Goal: Information Seeking & Learning: Check status

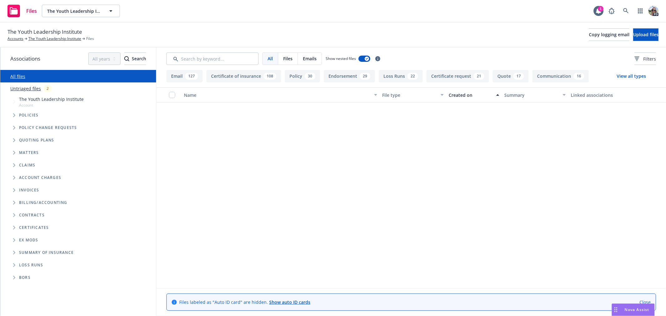
scroll to position [1841, 0]
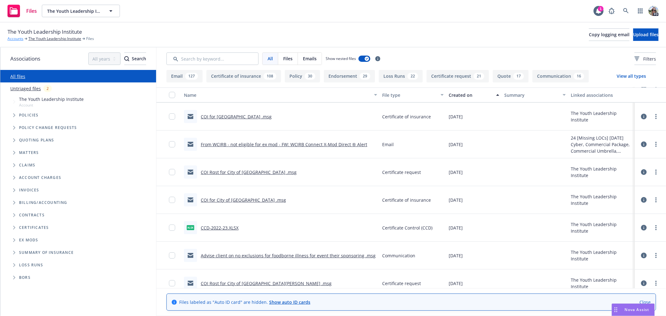
click at [11, 39] on link "Accounts" at bounding box center [15, 39] width 16 height 6
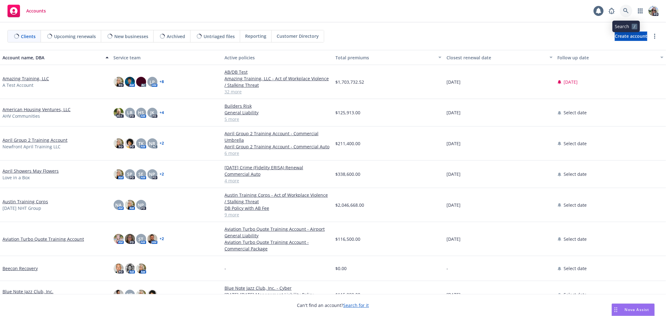
click at [626, 11] on icon at bounding box center [626, 11] width 6 height 6
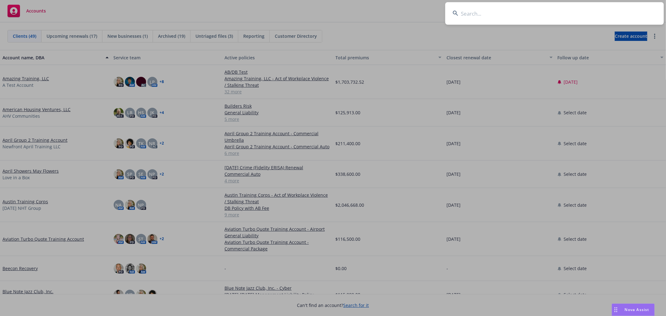
drag, startPoint x: 468, startPoint y: 22, endPoint x: 465, endPoint y: 18, distance: 5.5
click at [465, 19] on input at bounding box center [554, 13] width 219 height 22
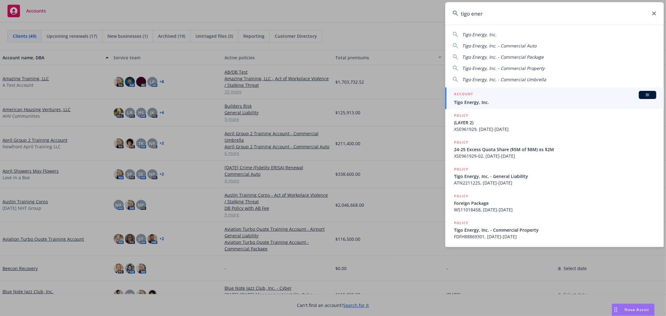
type input "tigo ener"
click at [466, 98] on h5 "ACCOUNT" at bounding box center [463, 94] width 19 height 7
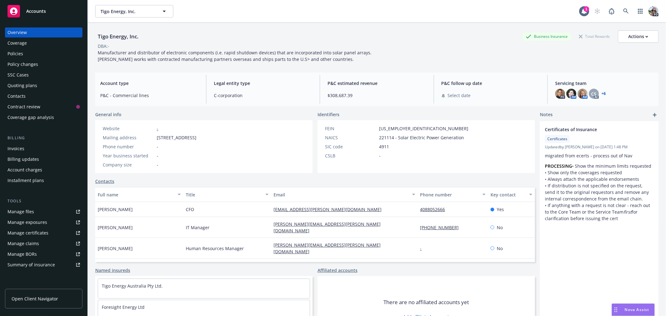
click at [12, 52] on div "Policies" at bounding box center [15, 54] width 16 height 10
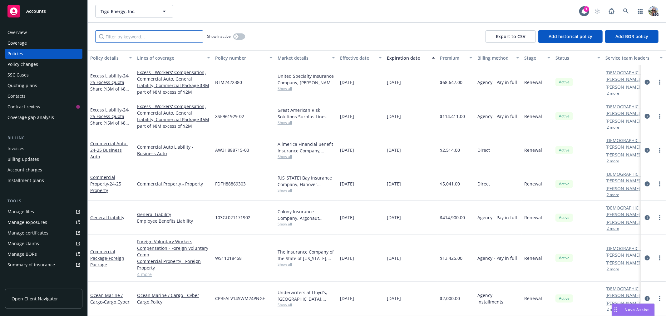
click at [137, 39] on input "Filter by keyword..." at bounding box center [149, 36] width 108 height 12
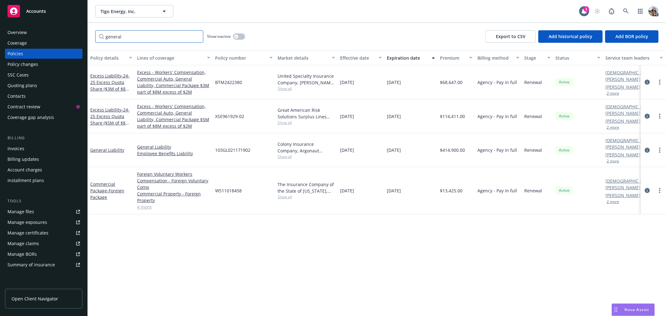
type input "general"
click at [235, 36] on icon "button" at bounding box center [236, 36] width 2 height 2
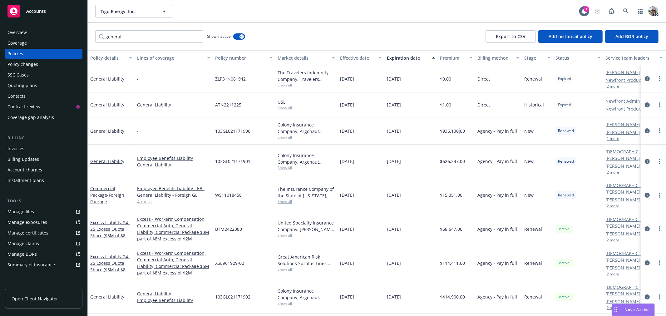
click at [458, 136] on div "$936,130.00" at bounding box center [456, 130] width 37 height 27
click at [98, 130] on link "General Liability" at bounding box center [107, 131] width 34 height 6
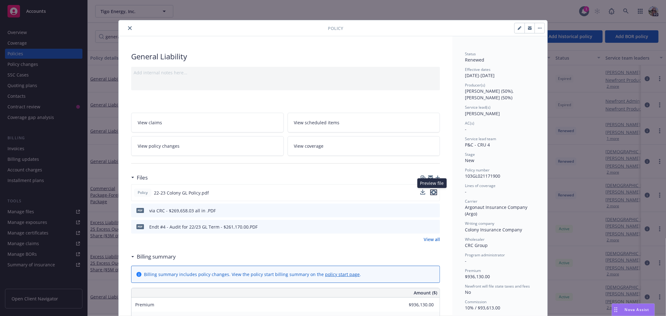
click at [431, 191] on icon "preview file" at bounding box center [434, 192] width 6 height 4
click at [20, 67] on div "Policy General Liability Add internal notes here... View claims View scheduled …" at bounding box center [333, 158] width 666 height 316
click at [128, 27] on icon "close" at bounding box center [130, 28] width 4 height 4
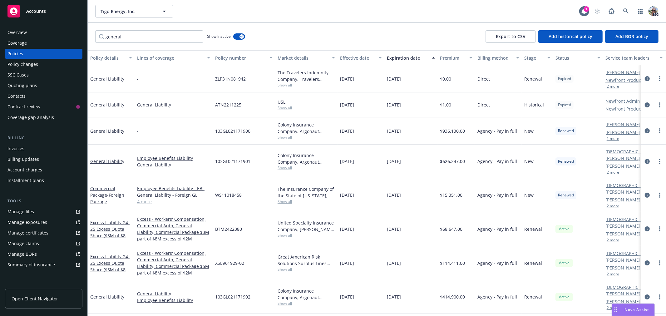
click at [27, 64] on div "Policy changes" at bounding box center [22, 64] width 31 height 10
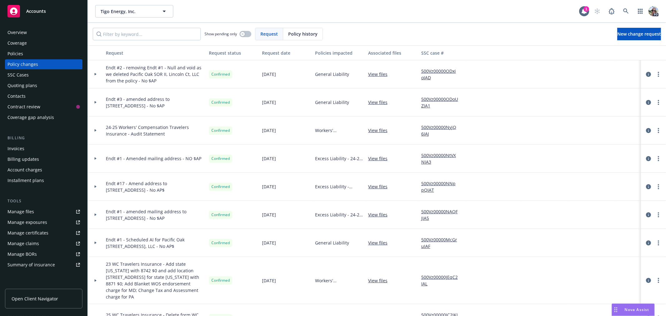
click at [95, 130] on icon at bounding box center [96, 130] width 2 height 2
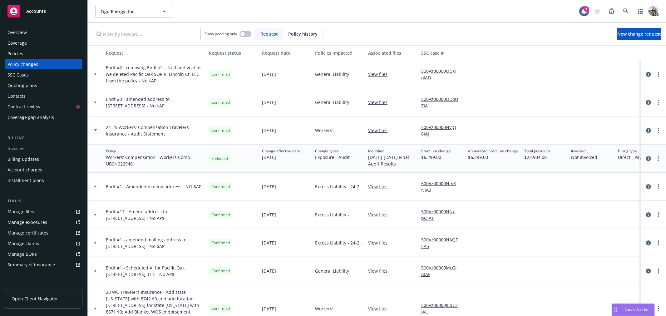
click at [25, 57] on div "Policies" at bounding box center [43, 54] width 72 height 10
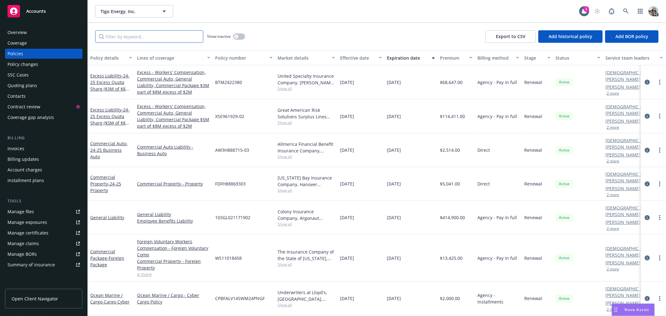
click at [119, 35] on input "Filter by keyword..." at bounding box center [149, 36] width 108 height 12
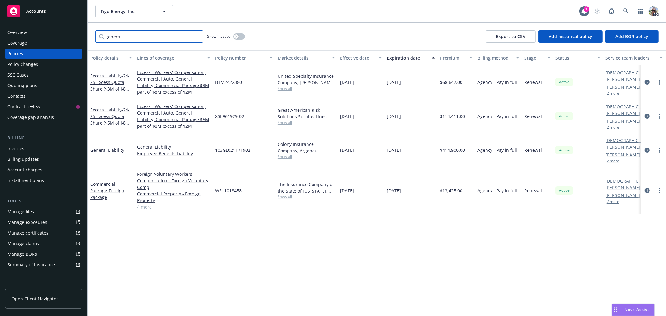
type input "general"
click at [235, 35] on icon "button" at bounding box center [236, 36] width 2 height 2
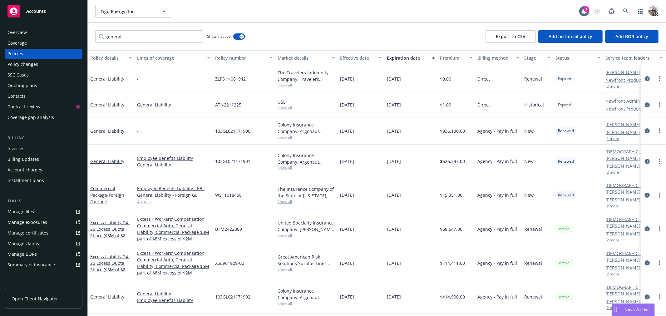
click at [26, 167] on div "Account charges" at bounding box center [24, 170] width 35 height 10
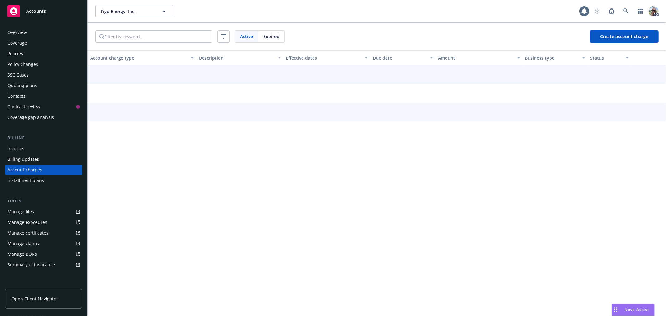
scroll to position [2, 0]
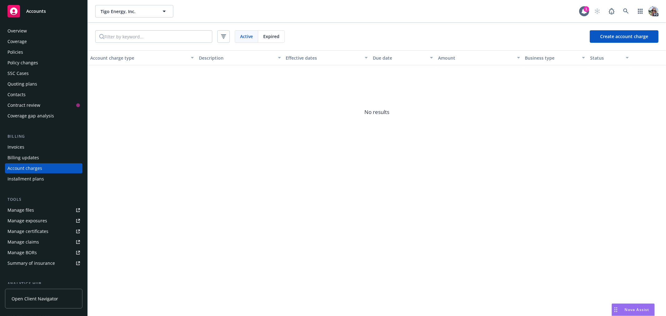
click at [14, 146] on div "Invoices" at bounding box center [15, 147] width 17 height 10
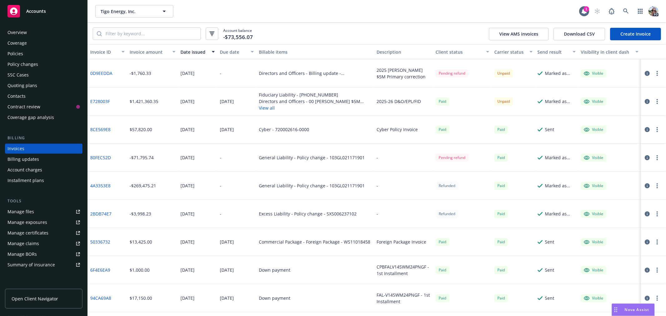
click at [312, 188] on div "General Liability - Policy change - 103GL021171901" at bounding box center [312, 185] width 106 height 7
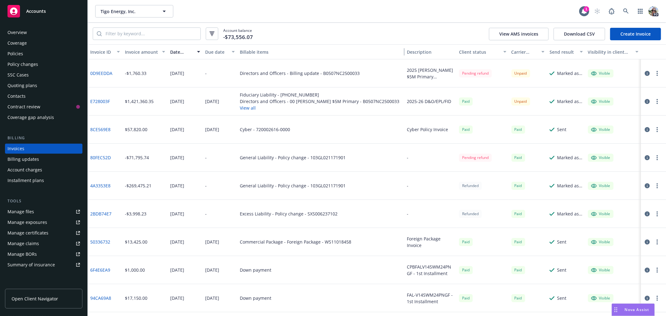
drag, startPoint x: 369, startPoint y: 53, endPoint x: 426, endPoint y: 52, distance: 56.2
click at [426, 52] on div "Invoice ID Invoice amount Date issued Due date Billable items Description Clien…" at bounding box center [377, 51] width 578 height 15
click at [19, 65] on div "Policy changes" at bounding box center [22, 64] width 31 height 10
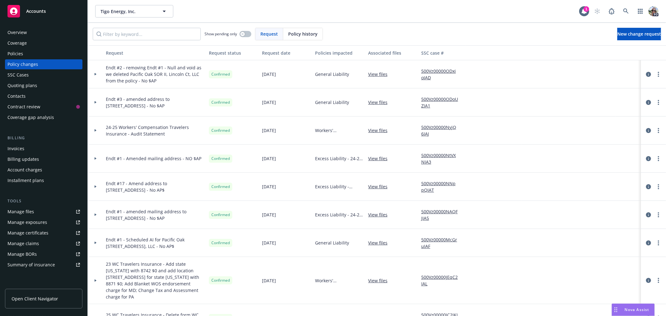
click at [96, 74] on icon at bounding box center [96, 74] width 2 height 2
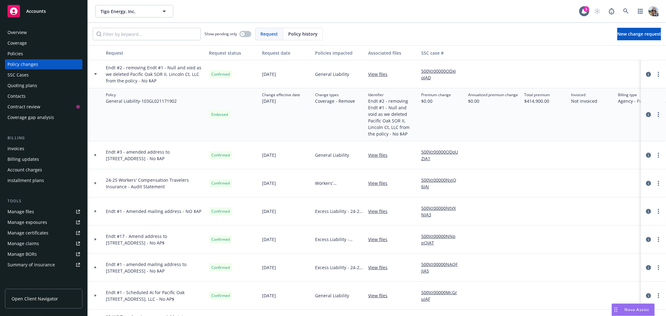
click at [94, 153] on div at bounding box center [96, 155] width 16 height 28
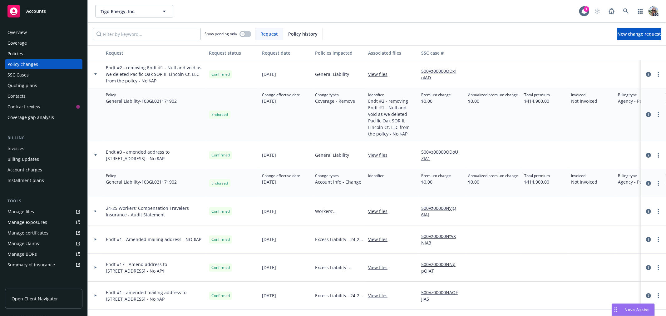
click at [96, 263] on div at bounding box center [96, 268] width 16 height 28
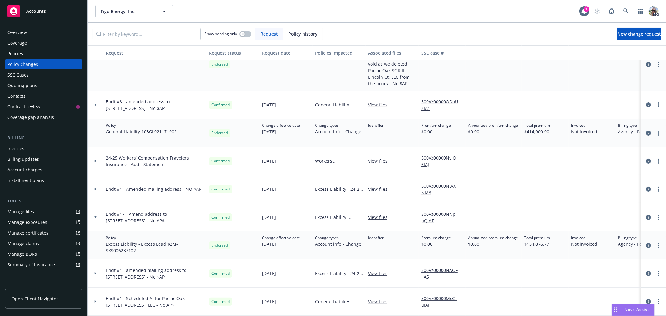
scroll to position [88, 0]
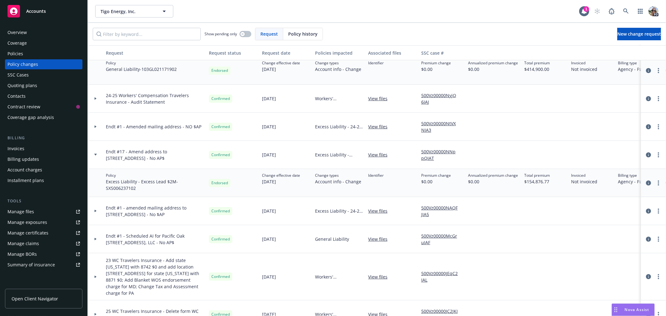
click at [96, 210] on icon at bounding box center [95, 211] width 2 height 2
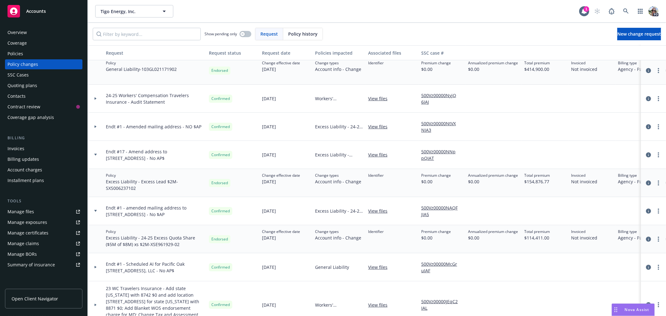
click at [95, 209] on div at bounding box center [96, 211] width 16 height 28
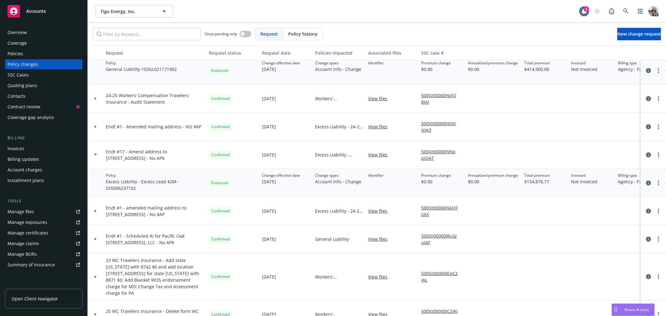
click at [95, 152] on div at bounding box center [96, 155] width 16 height 28
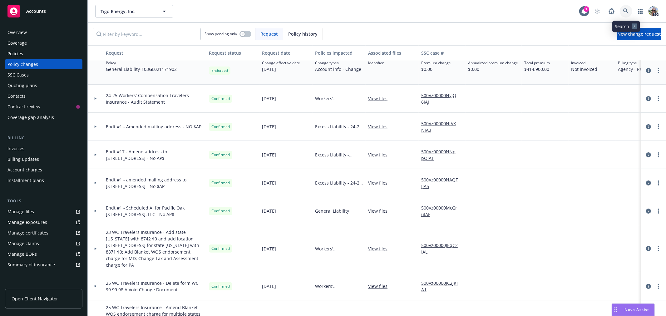
click at [627, 8] on icon at bounding box center [626, 11] width 6 height 6
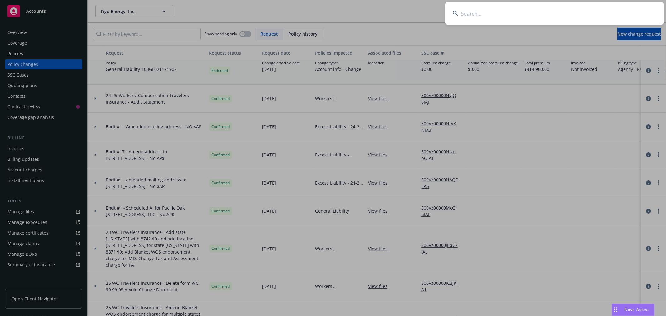
click at [483, 14] on input at bounding box center [554, 13] width 219 height 22
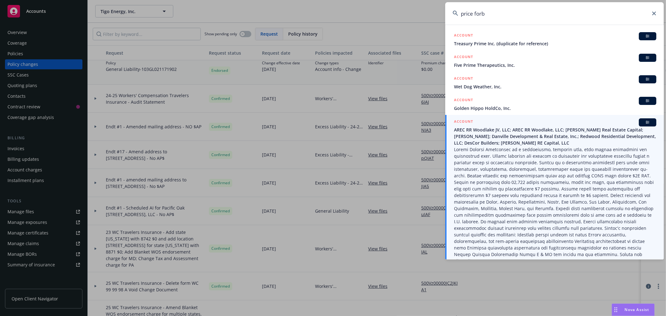
scroll to position [1, 0]
drag, startPoint x: 490, startPoint y: 14, endPoint x: 448, endPoint y: 14, distance: 42.8
click at [448, 14] on input "price forb" at bounding box center [554, 13] width 219 height 22
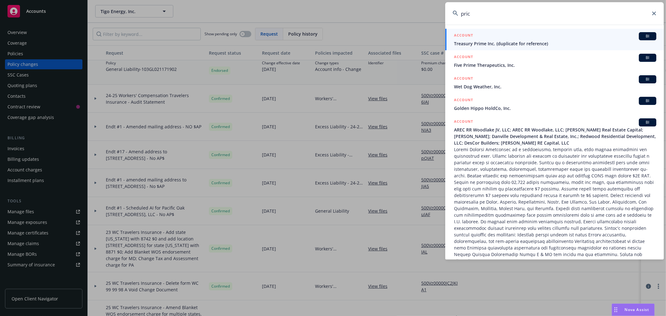
type input "price"
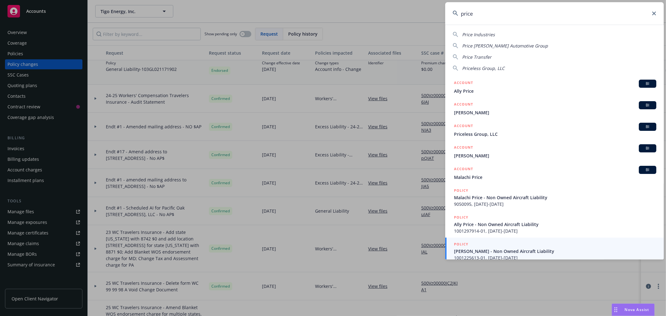
scroll to position [5, 0]
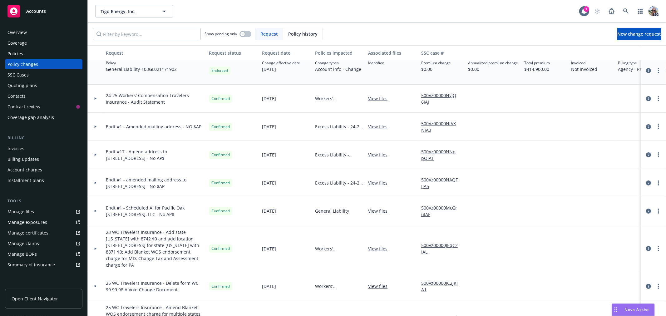
click at [11, 149] on div "Invoices" at bounding box center [15, 149] width 17 height 10
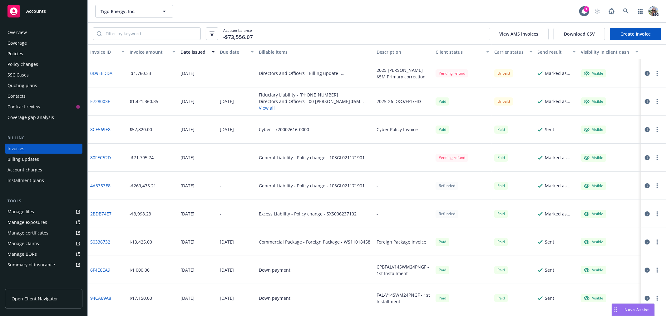
click at [290, 184] on div "General Liability - Policy change - 103GL021171901" at bounding box center [312, 185] width 106 height 7
click at [100, 184] on link "4A3353E8" at bounding box center [100, 185] width 20 height 7
click at [97, 155] on link "80FEC52D" at bounding box center [100, 157] width 21 height 7
click at [18, 63] on div "Policy changes" at bounding box center [22, 64] width 31 height 10
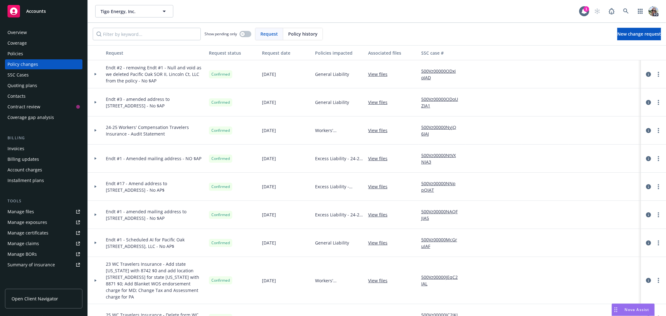
click at [14, 145] on div "Invoices" at bounding box center [15, 149] width 17 height 10
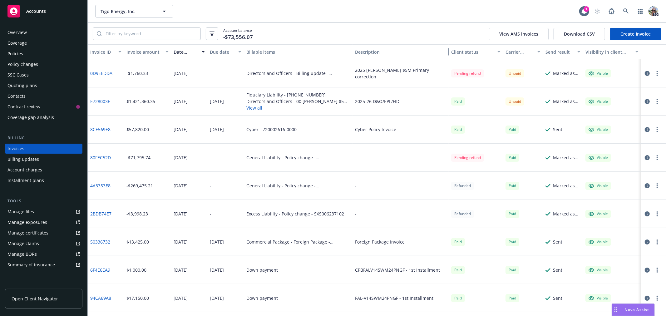
drag, startPoint x: 430, startPoint y: 52, endPoint x: 466, endPoint y: 52, distance: 35.9
click at [466, 52] on div "Invoice ID Invoice amount Date issued Due date Billable items Description Clien…" at bounding box center [377, 51] width 578 height 15
click at [95, 157] on link "80FEC52D" at bounding box center [100, 157] width 21 height 7
click at [121, 33] on input "search" at bounding box center [151, 34] width 99 height 12
paste input "Audit Endorsement #2 - Final Audit Credit of $69,583.00"
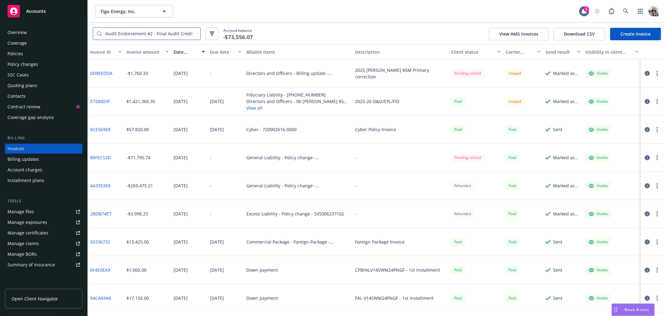
scroll to position [0, 26]
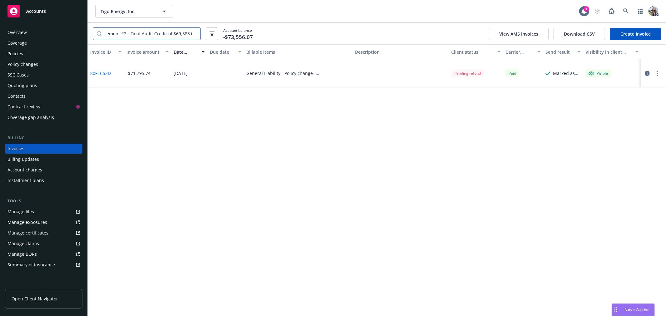
type input "Audit Endorsement #2 - Final Audit Credit of $69,583.00"
click at [19, 66] on div "Policy changes" at bounding box center [22, 64] width 31 height 10
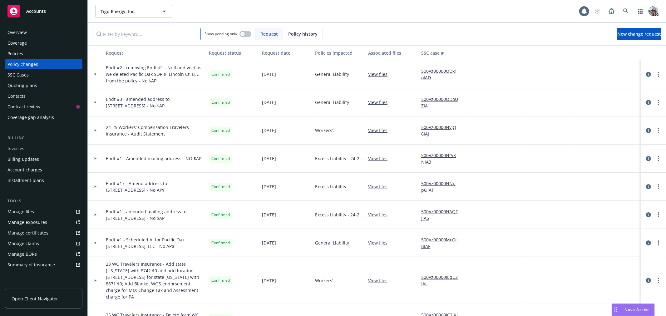
click at [111, 33] on input "Filter by keyword..." at bounding box center [147, 34] width 108 height 12
paste input "Audit Endorsement #2 - Final Audit Credit of $69,583.00"
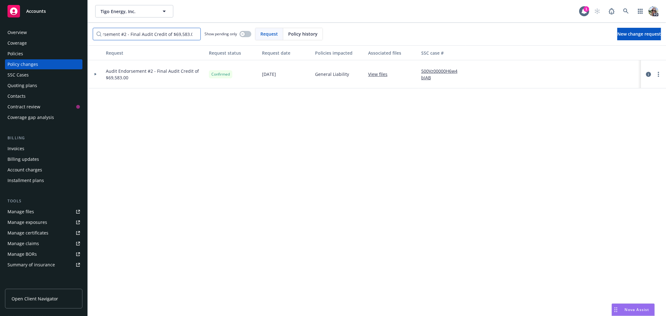
type input "Audit Endorsement #2 - Final Audit Credit of $69,583.00"
click at [96, 74] on icon at bounding box center [95, 74] width 2 height 2
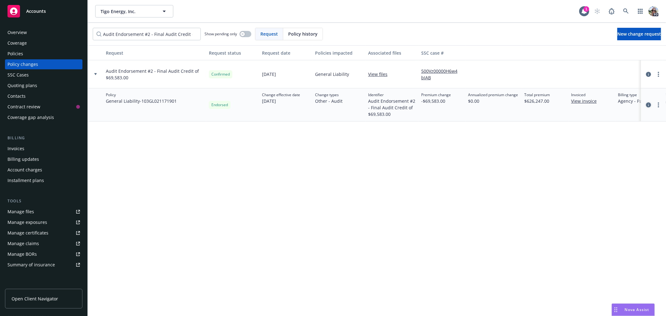
click at [650, 105] on icon "circleInformation" at bounding box center [648, 104] width 5 height 5
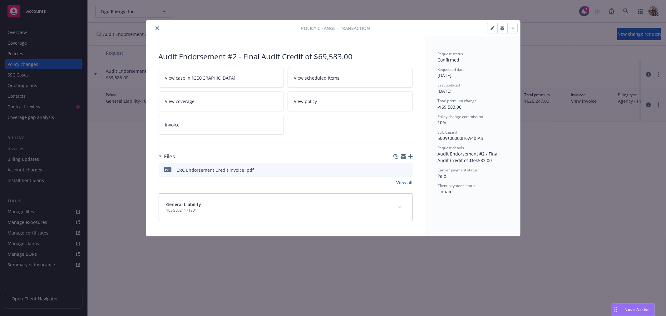
click at [400, 205] on button "expand content" at bounding box center [400, 207] width 10 height 10
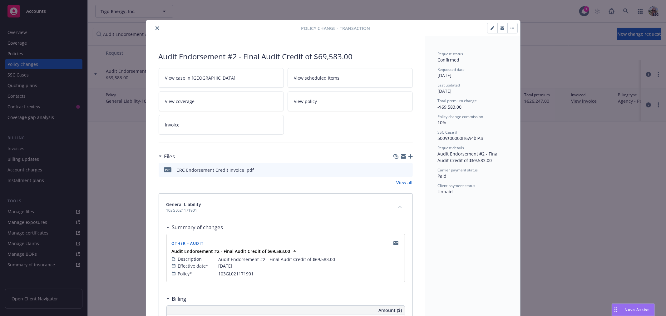
click at [158, 27] on div at bounding box center [225, 27] width 153 height 7
click at [156, 27] on icon "close" at bounding box center [158, 28] width 4 height 4
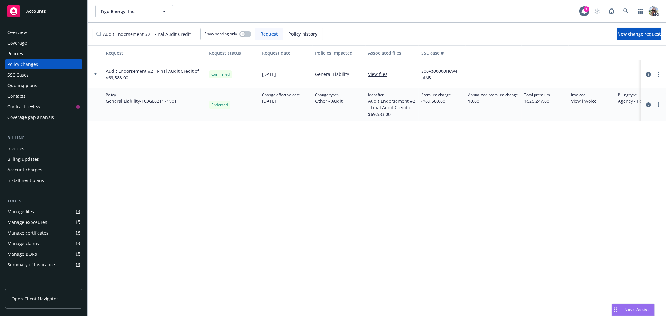
click at [10, 54] on div "Policies" at bounding box center [15, 54] width 16 height 10
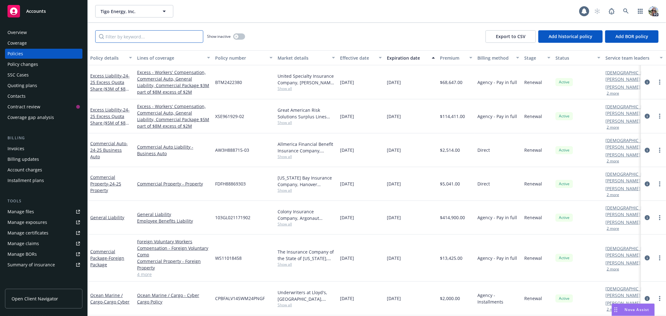
drag, startPoint x: 122, startPoint y: 35, endPoint x: 104, endPoint y: 47, distance: 21.2
click at [121, 35] on input "Filter by keyword..." at bounding box center [149, 36] width 108 height 12
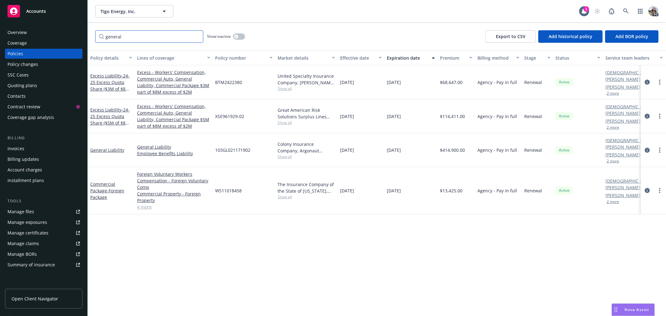
type input "general"
click at [235, 36] on icon "button" at bounding box center [236, 36] width 2 height 2
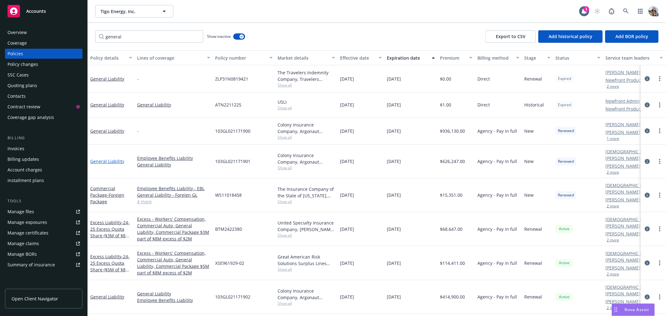
click at [110, 158] on link "General Liability" at bounding box center [107, 161] width 34 height 6
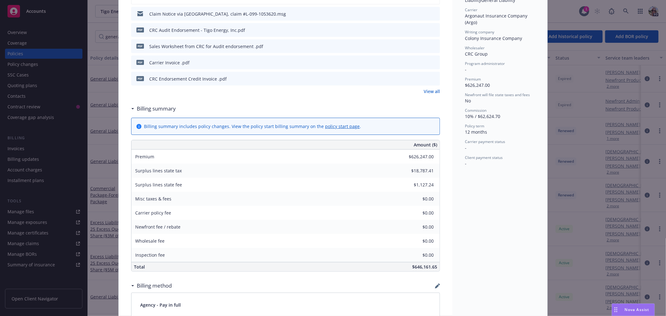
scroll to position [136, 0]
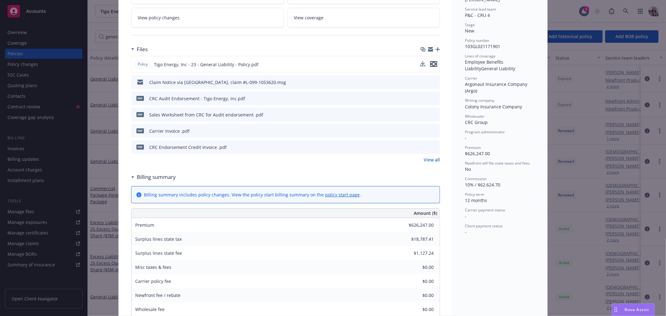
click at [433, 63] on icon "preview file" at bounding box center [434, 64] width 6 height 4
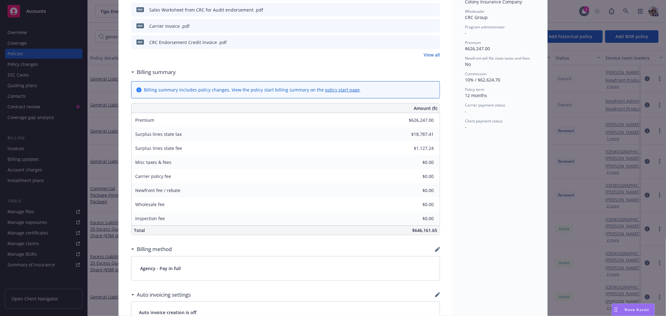
scroll to position [0, 0]
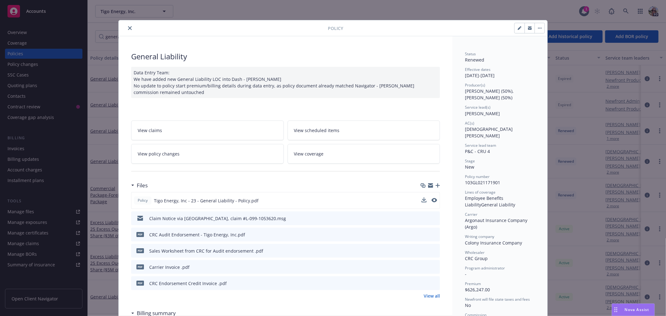
drag, startPoint x: 130, startPoint y: 27, endPoint x: 128, endPoint y: 23, distance: 4.5
click at [130, 27] on button "close" at bounding box center [129, 27] width 7 height 7
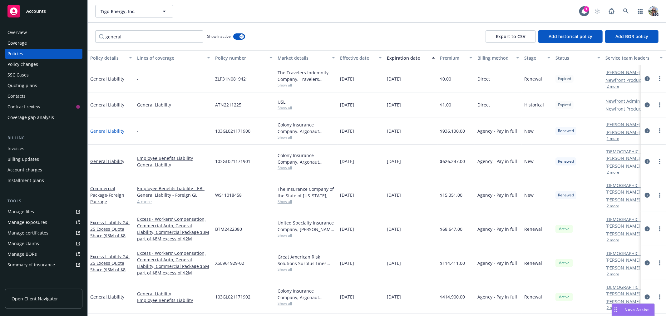
click at [98, 131] on link "General Liability" at bounding box center [107, 131] width 34 height 6
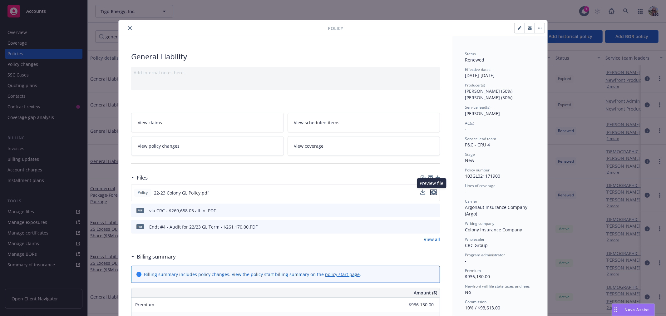
click at [431, 191] on icon "preview file" at bounding box center [434, 192] width 6 height 4
click at [431, 209] on icon "preview file" at bounding box center [434, 210] width 6 height 4
drag, startPoint x: 127, startPoint y: 27, endPoint x: 125, endPoint y: 30, distance: 3.8
click at [128, 27] on icon "close" at bounding box center [130, 28] width 4 height 4
click at [128, 27] on div "general Show inactive Export to CSV Add historical policy Add BOR policy" at bounding box center [377, 36] width 578 height 27
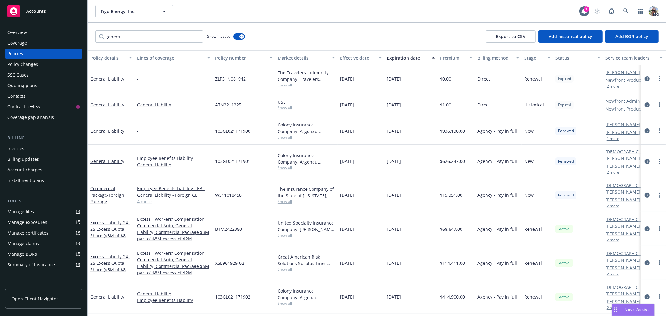
click at [17, 146] on div "Invoices" at bounding box center [15, 149] width 17 height 10
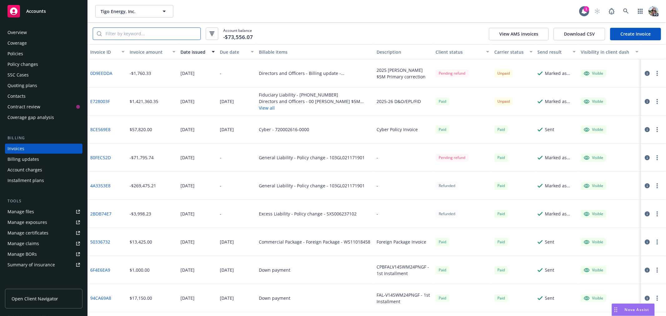
click at [129, 34] on input "search" at bounding box center [151, 34] width 99 height 12
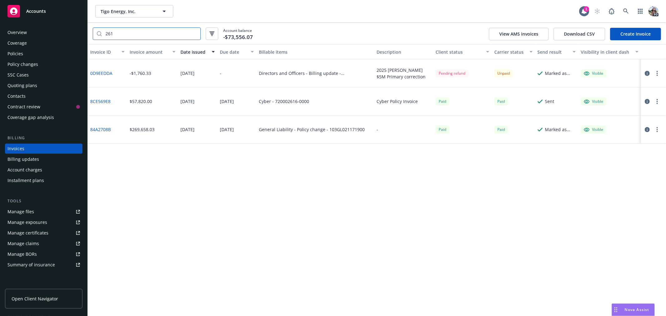
type input "261"
click at [101, 129] on link "84A2708B" at bounding box center [100, 129] width 21 height 7
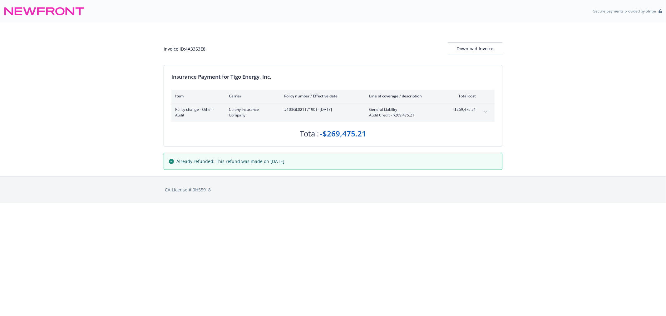
click at [486, 111] on icon "expand content" at bounding box center [486, 112] width 4 height 2
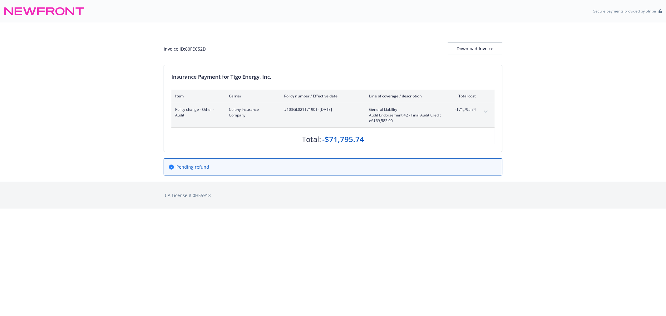
click at [486, 110] on button "expand content" at bounding box center [486, 112] width 10 height 10
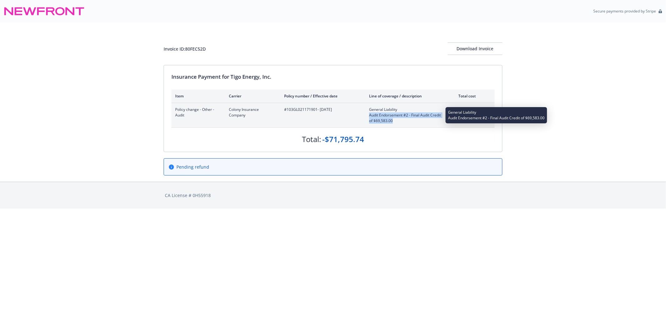
drag, startPoint x: 397, startPoint y: 120, endPoint x: 370, endPoint y: 116, distance: 27.2
click at [370, 116] on span "Audit Endorsement #2 - Final Audit Credit of $69,583.00" at bounding box center [405, 117] width 73 height 11
copy span "Audit Endorsement #2 - Final Audit Credit of $69,583.00"
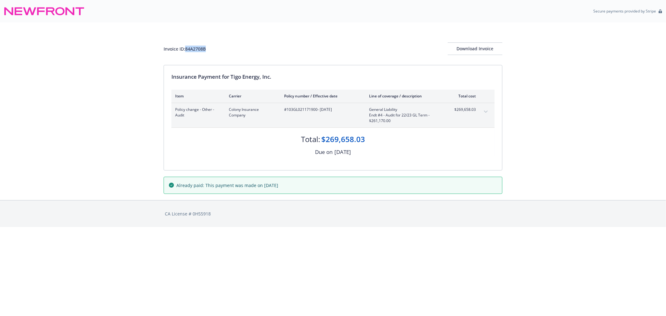
drag, startPoint x: 210, startPoint y: 48, endPoint x: 187, endPoint y: 48, distance: 22.5
click at [187, 48] on div "Invoice ID: 84A2708B Download Invoice" at bounding box center [333, 48] width 339 height 12
copy div "84A2708B"
click at [42, 11] on icon at bounding box center [40, 11] width 7 height 8
click at [81, 201] on div "CA License # 0H55918" at bounding box center [333, 213] width 666 height 27
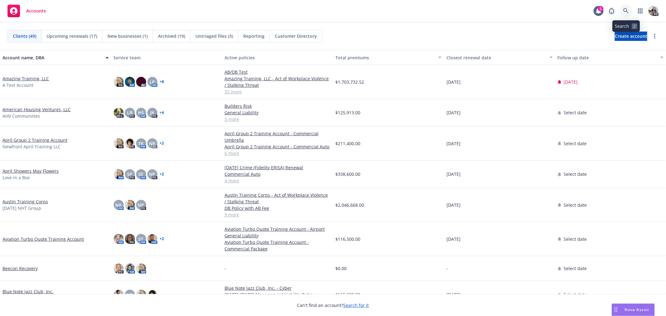
click at [626, 12] on icon at bounding box center [625, 10] width 5 height 5
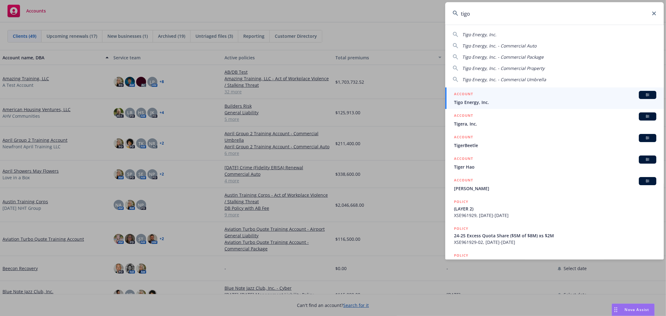
type input "tigo"
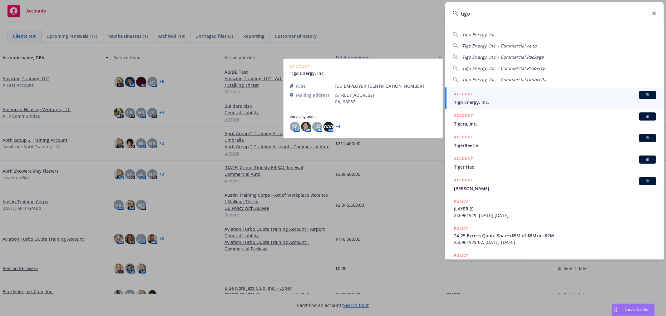
click at [459, 102] on span "Tigo Energy, Inc." at bounding box center [555, 102] width 202 height 7
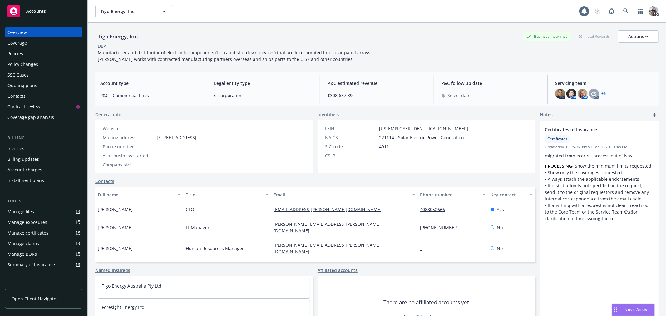
click at [19, 52] on div "Policies" at bounding box center [15, 54] width 16 height 10
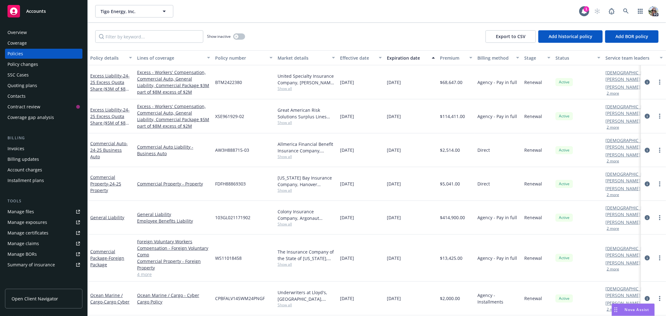
click at [15, 149] on div "Invoices" at bounding box center [15, 149] width 17 height 10
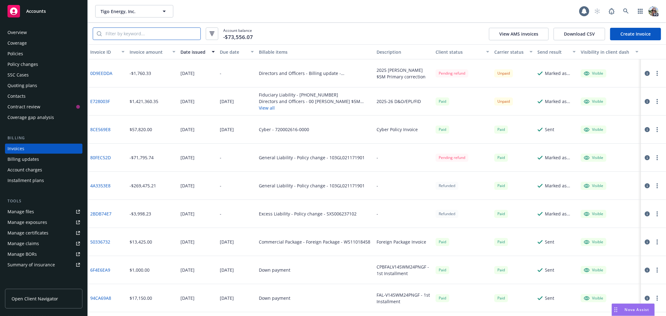
click at [114, 35] on input "search" at bounding box center [151, 34] width 99 height 12
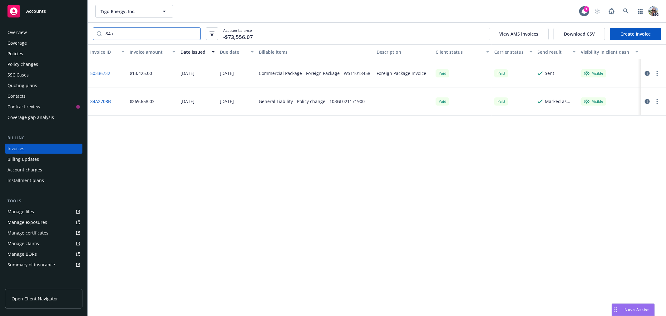
type input "84a"
drag, startPoint x: 111, startPoint y: 99, endPoint x: 90, endPoint y: 100, distance: 21.2
click at [90, 100] on div "84A2708B" at bounding box center [107, 101] width 39 height 28
copy link "84A2708B"
click at [193, 33] on input "84a" at bounding box center [151, 34] width 99 height 12
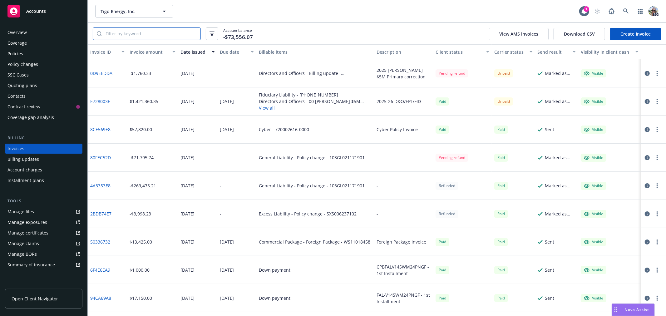
click at [110, 31] on input "search" at bounding box center [151, 34] width 99 height 12
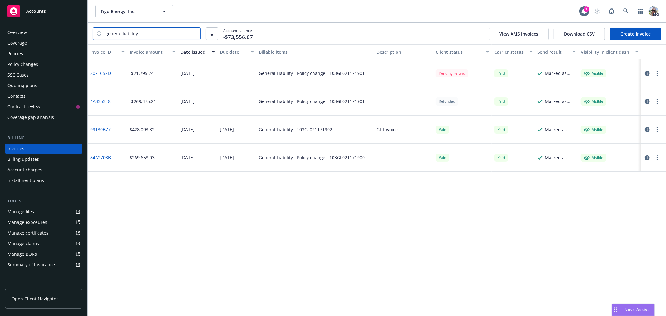
type input "general liability"
drag, startPoint x: 114, startPoint y: 101, endPoint x: 90, endPoint y: 102, distance: 24.1
click at [90, 102] on div "4A3353E8" at bounding box center [107, 101] width 39 height 28
copy link "4A3353E8"
click at [95, 71] on link "80FEC52D" at bounding box center [100, 73] width 21 height 7
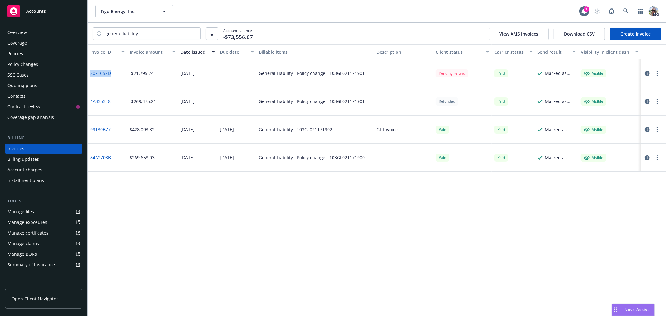
drag, startPoint x: 112, startPoint y: 71, endPoint x: 89, endPoint y: 73, distance: 23.2
click at [89, 73] on div "80FEC52D" at bounding box center [107, 73] width 39 height 28
copy link "80FEC52D"
click at [430, 261] on div "Invoice ID Invoice amount Date issued Due date Billable items Description Clien…" at bounding box center [377, 180] width 578 height 272
click at [102, 101] on link "4A3353E8" at bounding box center [100, 101] width 20 height 7
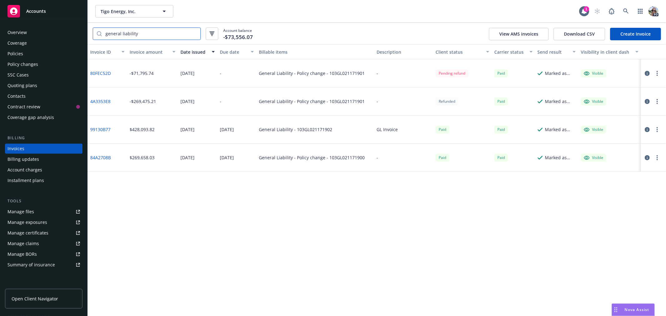
click at [195, 34] on input "general liability" at bounding box center [151, 34] width 99 height 12
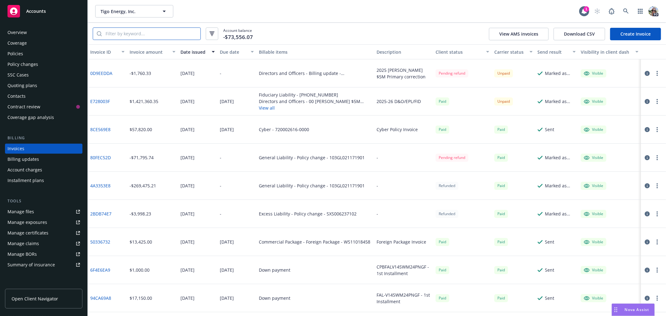
click at [110, 36] on input "search" at bounding box center [151, 34] width 99 height 12
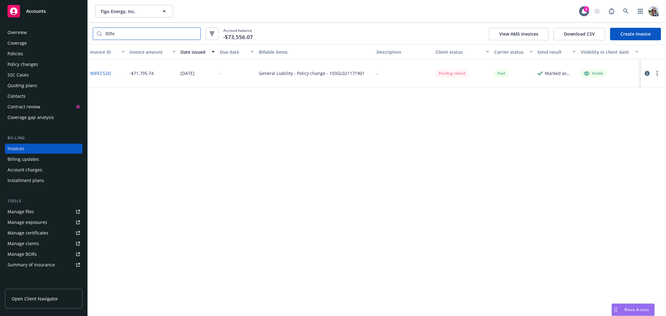
type input "80fe"
click at [647, 72] on icon "button" at bounding box center [647, 73] width 5 height 5
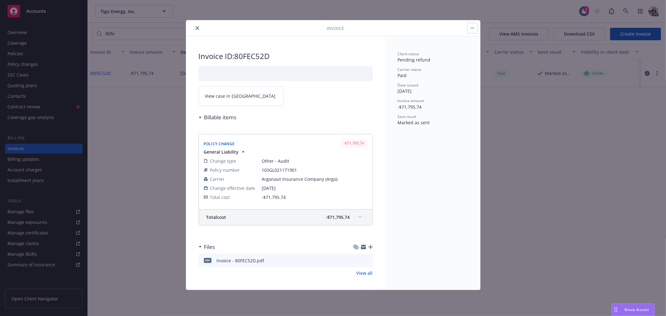
click at [232, 95] on span "View case in SSC" at bounding box center [240, 96] width 71 height 7
